Goal: Check status: Check status

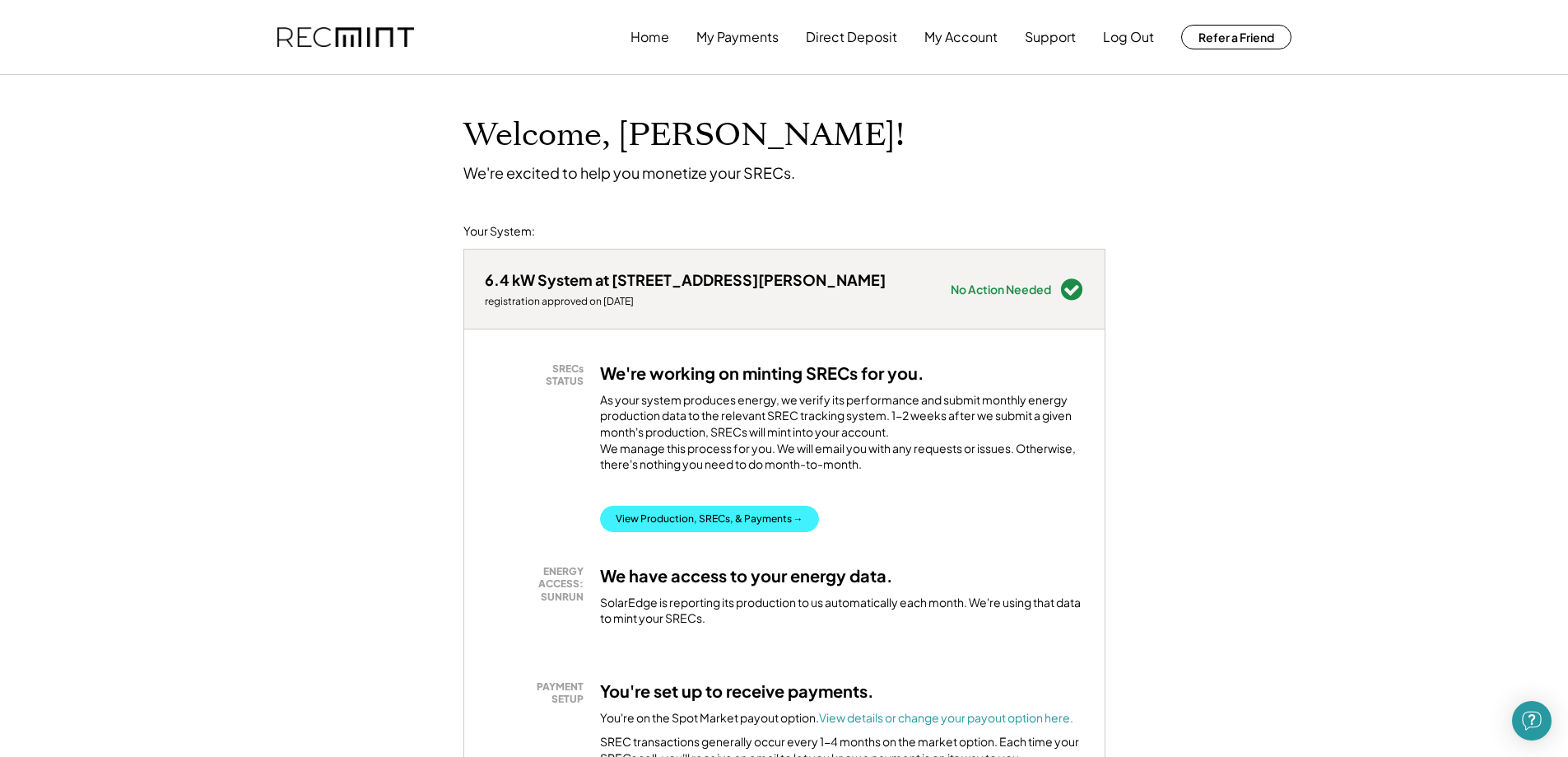
click at [704, 532] on button "View Production, SRECs, & Payments →" at bounding box center [709, 518] width 219 height 26
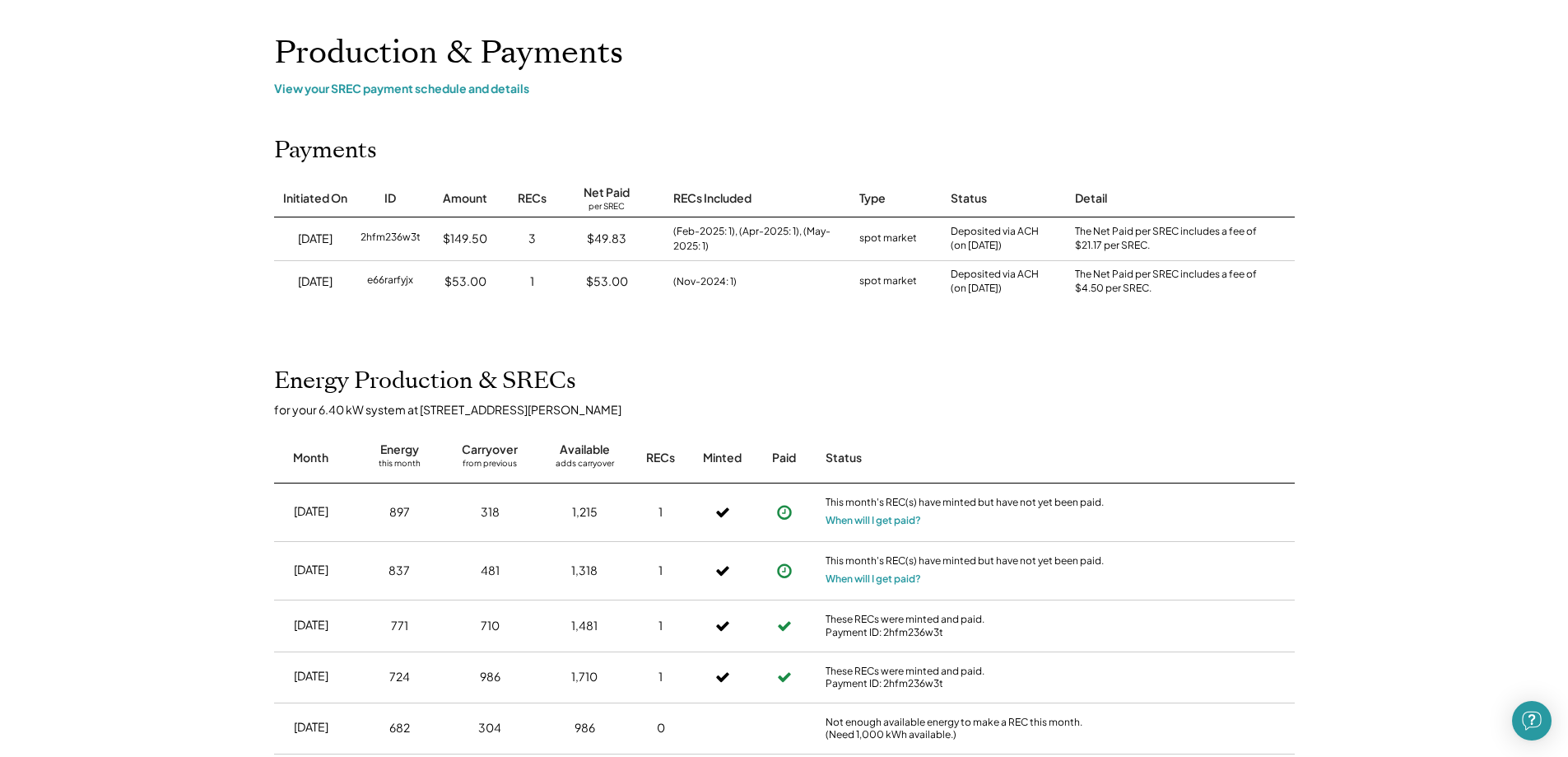
scroll to position [165, 0]
